Goal: Task Accomplishment & Management: Manage account settings

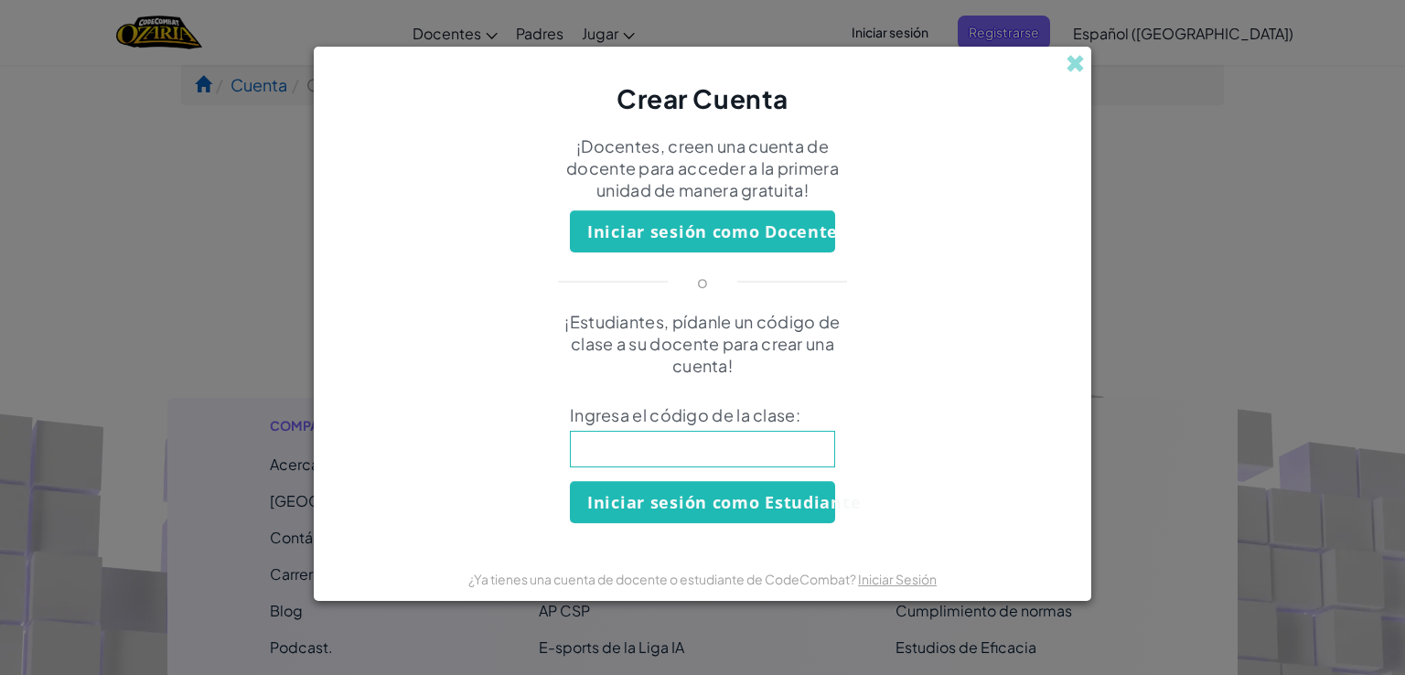
click at [711, 455] on input at bounding box center [702, 449] width 265 height 37
type input "YesBedTeam"
click at [714, 511] on button "Iniciar sesión como Estudiante" at bounding box center [702, 502] width 265 height 42
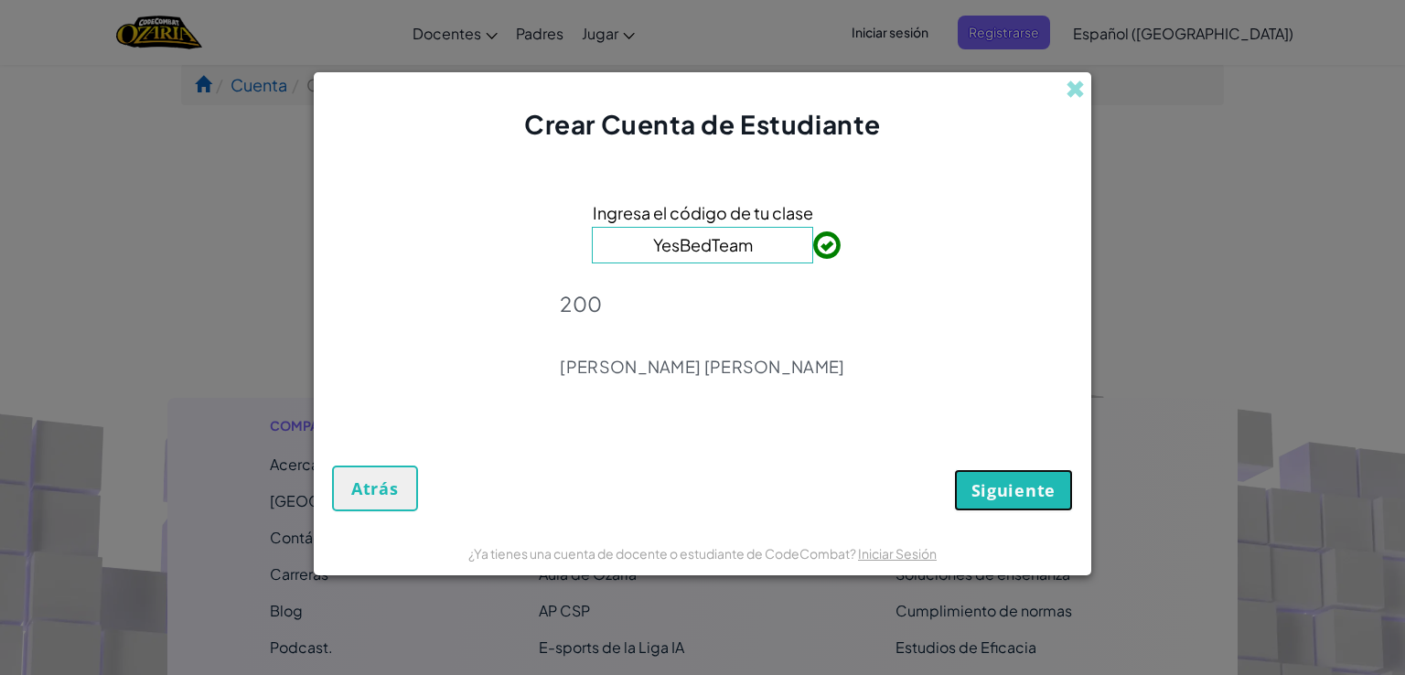
click at [1003, 496] on span "Siguiente" at bounding box center [1014, 490] width 84 height 22
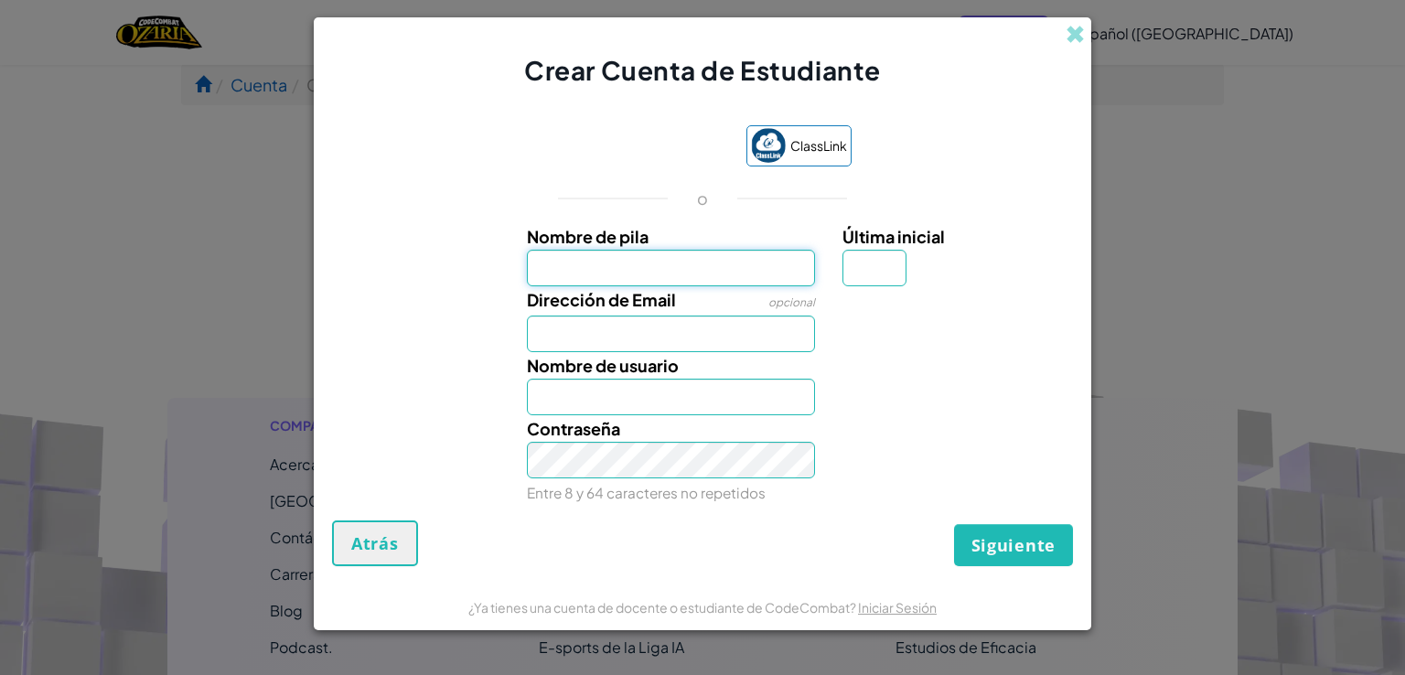
click at [728, 279] on input "Nombre de pila" at bounding box center [671, 268] width 289 height 37
type input "Constanza Ikerne"
click at [695, 327] on input "Dirección de Email" at bounding box center [671, 334] width 289 height 37
type input "[EMAIL_ADDRESS][DOMAIN_NAME]"
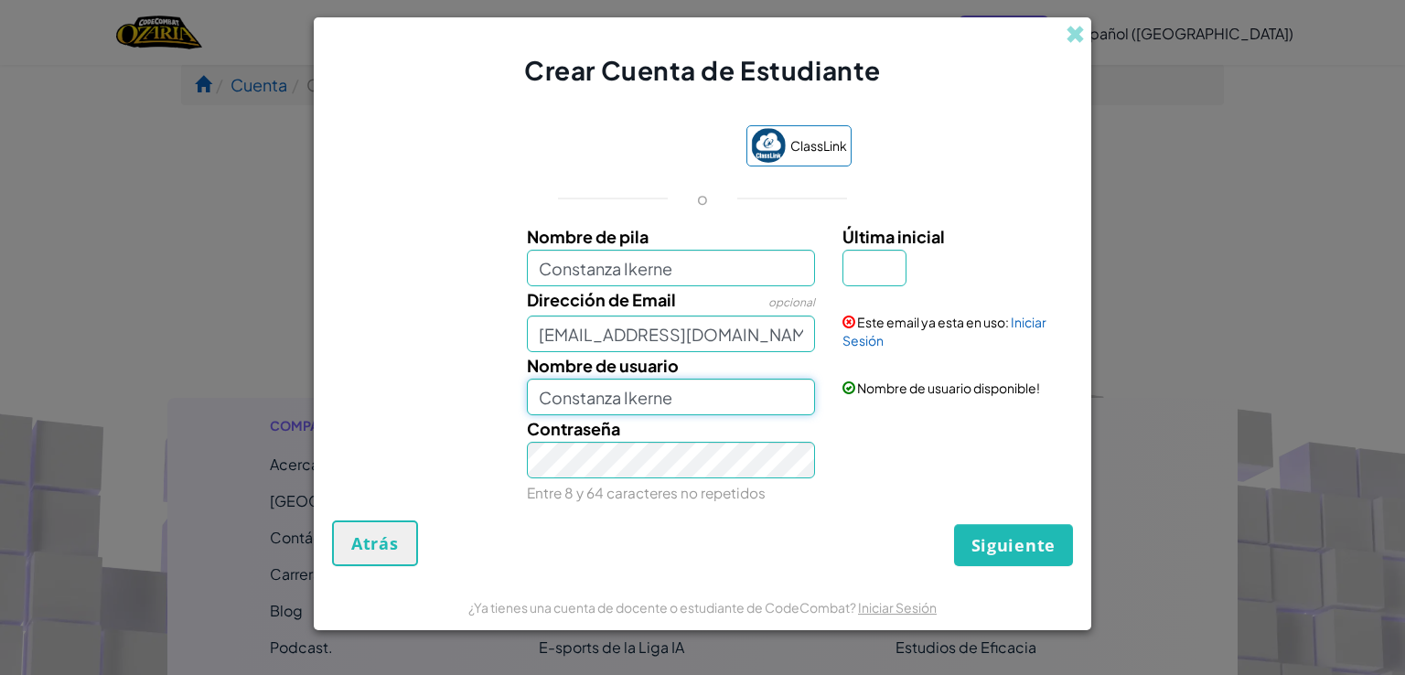
click at [684, 400] on input "Constanza Ikerne" at bounding box center [671, 397] width 289 height 37
click at [1028, 327] on link "Iniciar Sesión" at bounding box center [945, 331] width 204 height 35
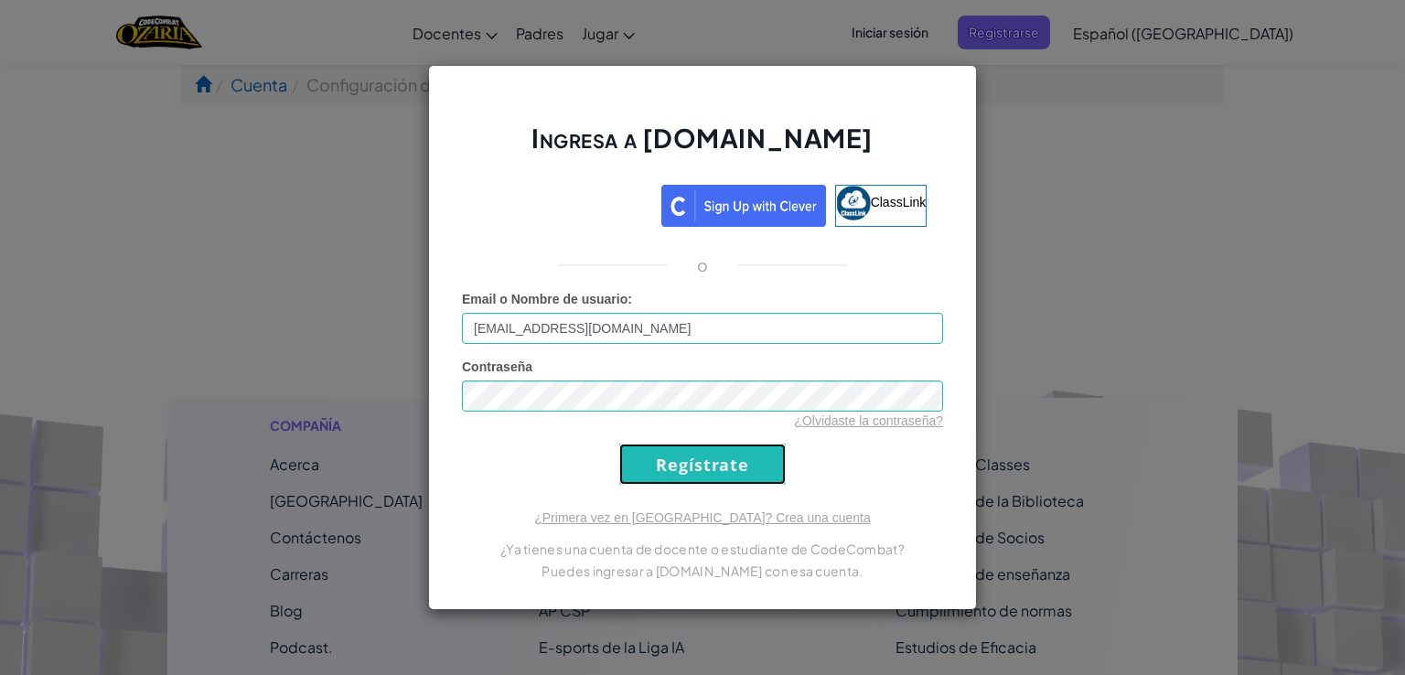
click at [655, 448] on input "Regístrate" at bounding box center [702, 464] width 167 height 41
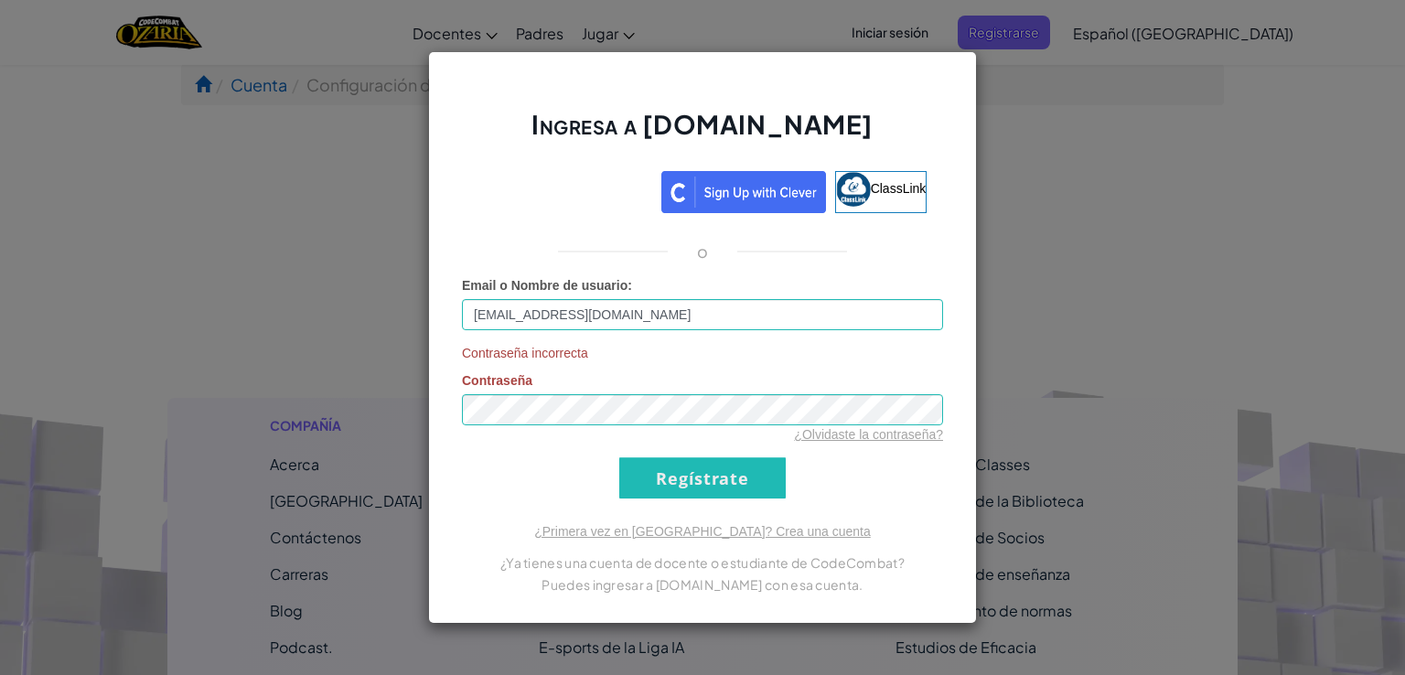
click at [866, 443] on div "¿Olvidaste la contraseña?" at bounding box center [702, 434] width 481 height 18
click at [866, 437] on link "¿Olvidaste la contraseña?" at bounding box center [868, 434] width 149 height 15
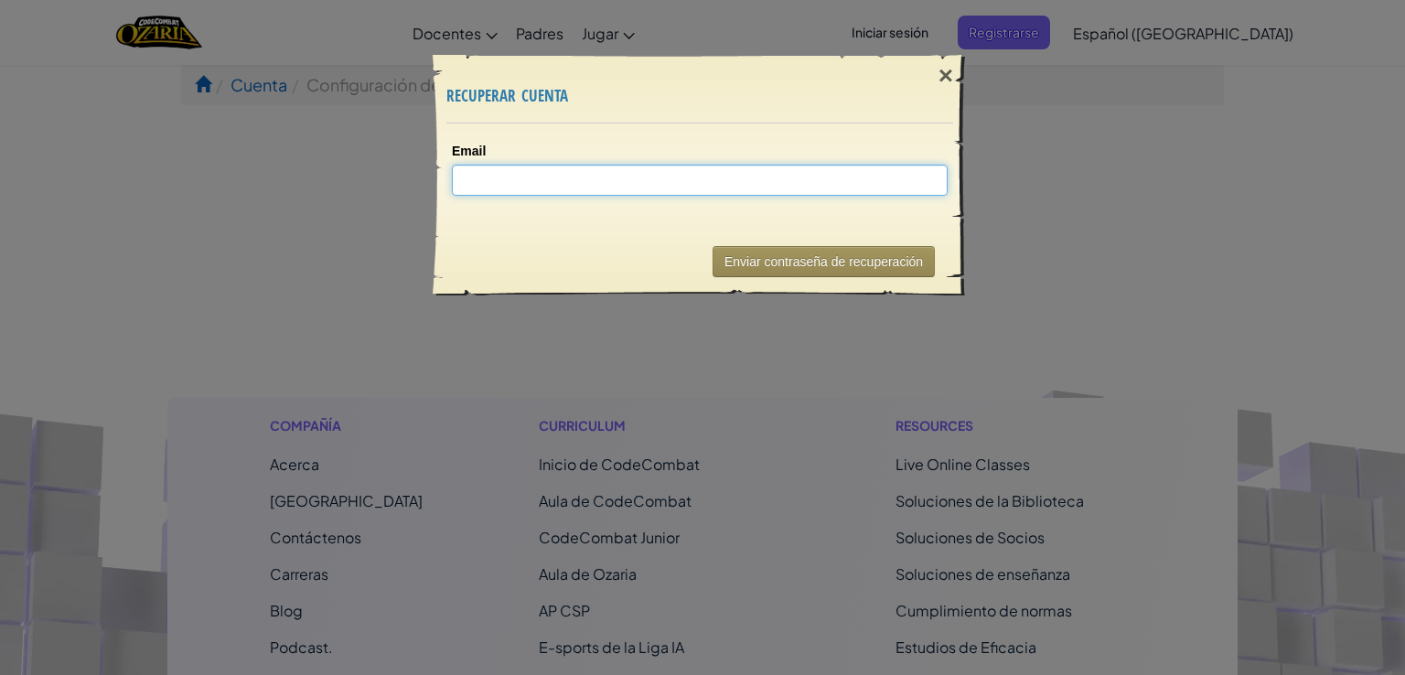
click at [566, 173] on input "Email" at bounding box center [700, 180] width 496 height 31
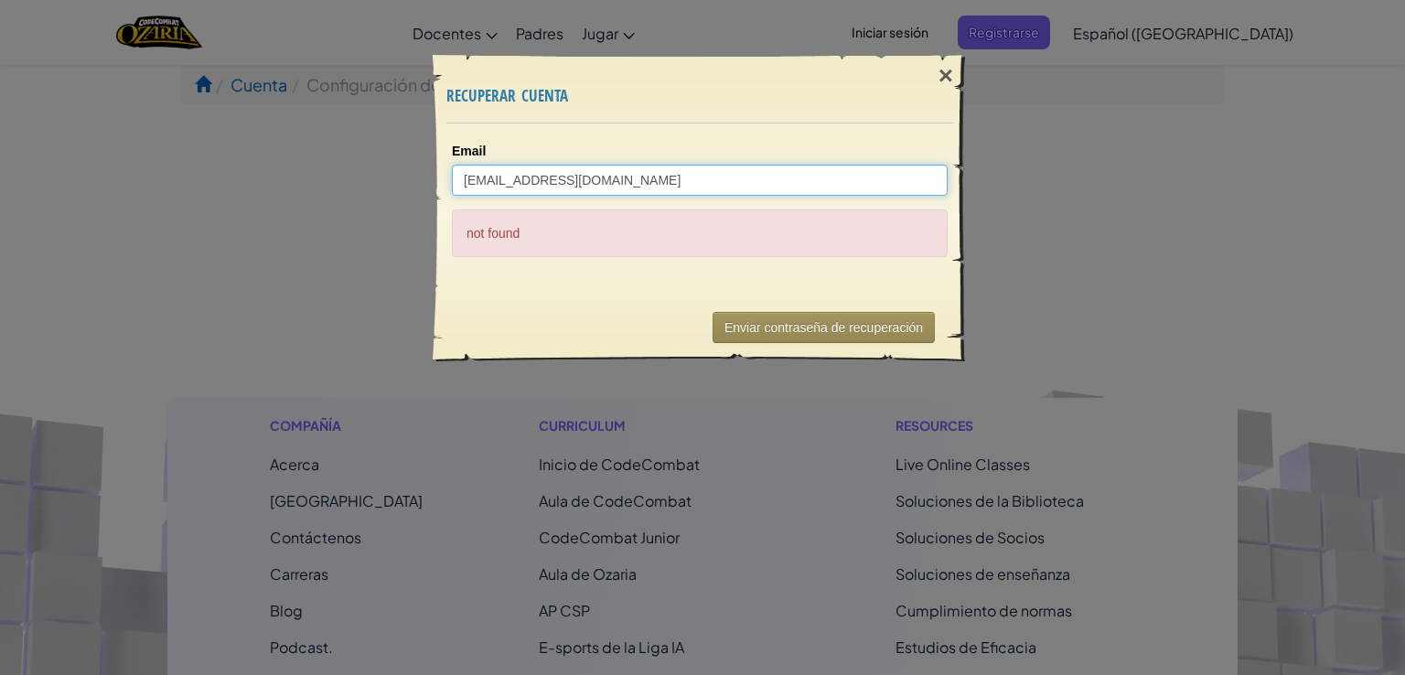
drag, startPoint x: 727, startPoint y: 184, endPoint x: 611, endPoint y: 192, distance: 116.5
click at [611, 192] on input "[EMAIL_ADDRESS][DOMAIN_NAME]" at bounding box center [700, 180] width 496 height 31
type input "[EMAIL_ADDRESS][DOMAIN_NAME]"
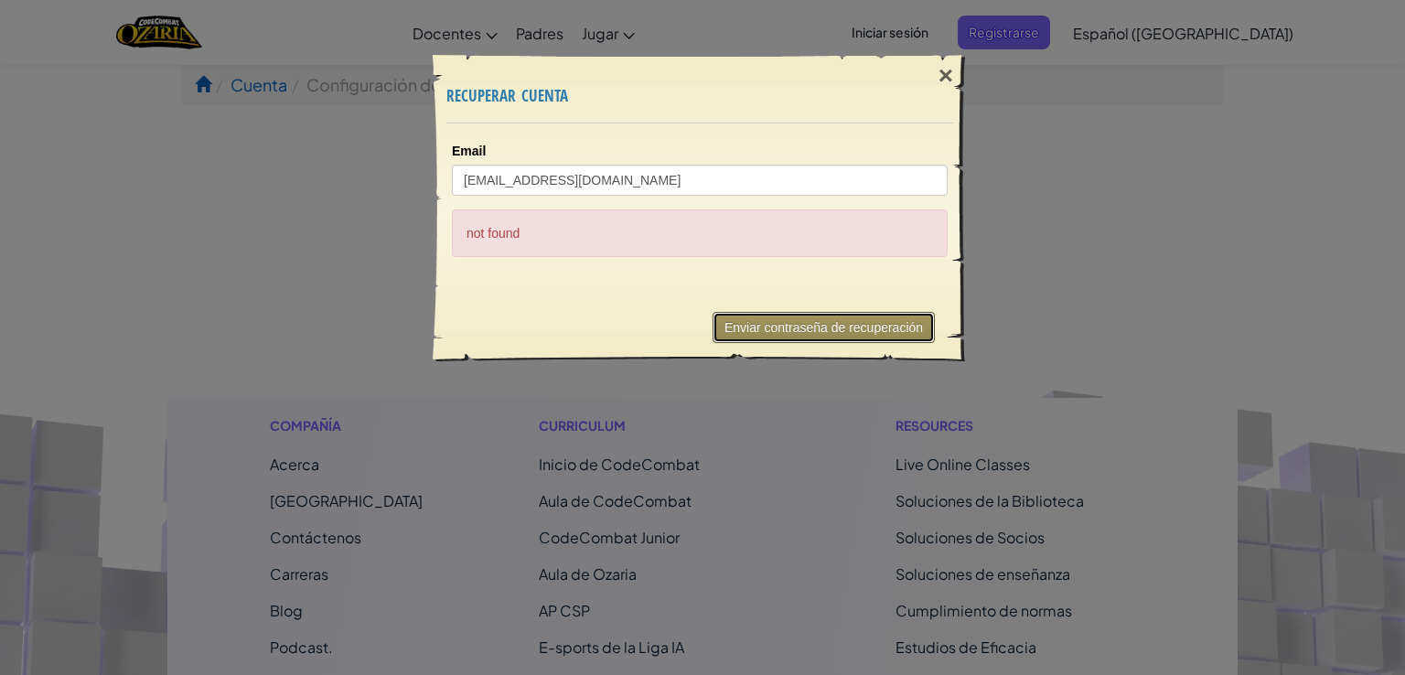
click at [766, 335] on button "Enviar contraseña de recuperación" at bounding box center [824, 327] width 222 height 31
